Goal: Find contact information: Find contact information

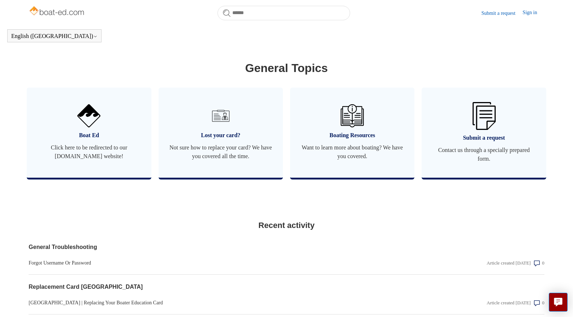
scroll to position [377, 0]
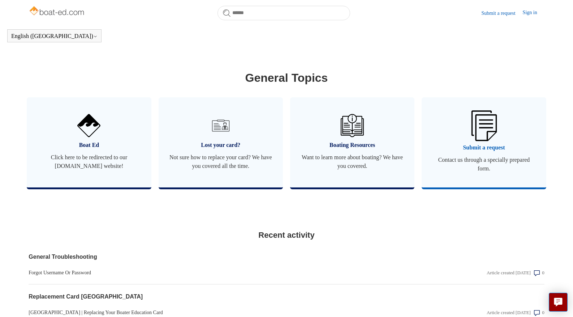
click at [485, 141] on img at bounding box center [483, 125] width 25 height 30
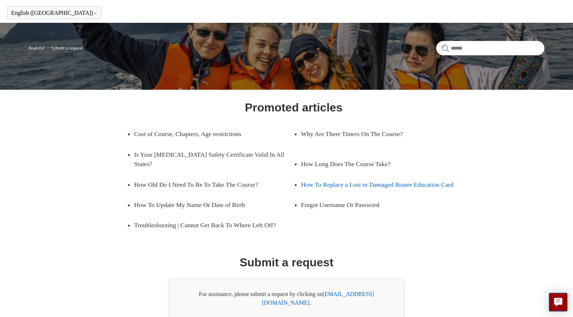
scroll to position [54, 0]
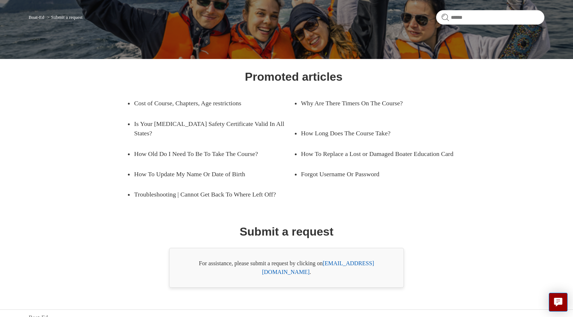
drag, startPoint x: 283, startPoint y: 262, endPoint x: 303, endPoint y: 262, distance: 19.5
click at [303, 262] on div "For assistance, please submit a request by clicking on support@boat-ed.com ." at bounding box center [286, 268] width 235 height 40
click at [350, 263] on link "support@boat-ed.com" at bounding box center [318, 267] width 112 height 15
